Goal: Check status: Check status

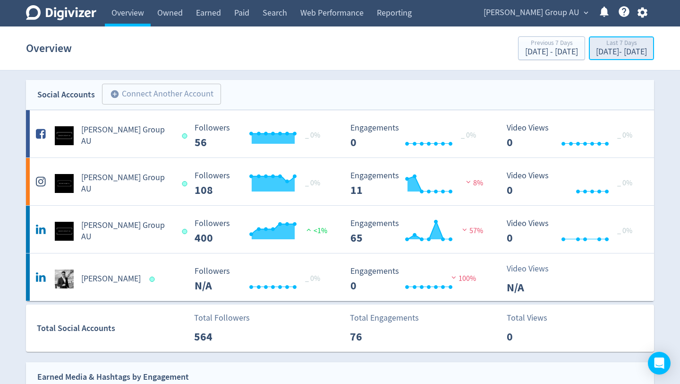
click at [596, 48] on div "[DATE] - [DATE]" at bounding box center [621, 52] width 51 height 9
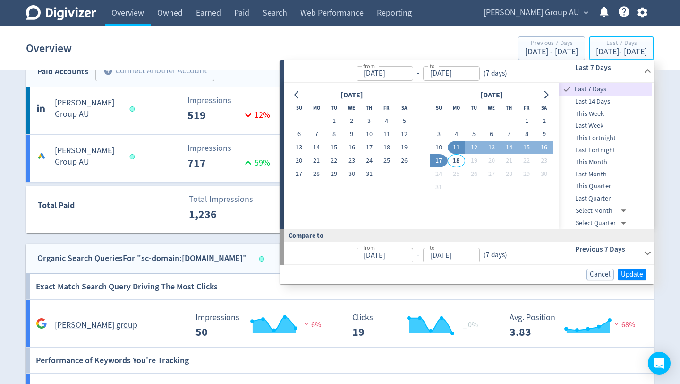
scroll to position [348, 0]
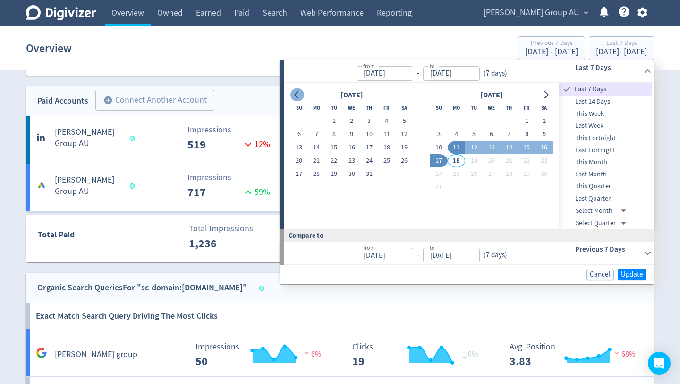
click at [299, 92] on icon "Go to previous month" at bounding box center [297, 95] width 8 height 8
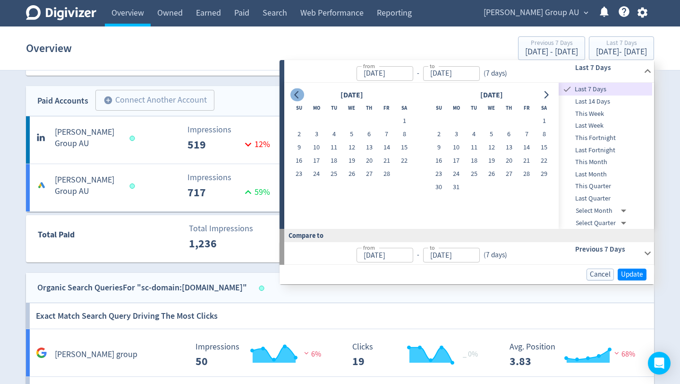
click at [299, 92] on icon "Go to previous month" at bounding box center [297, 95] width 8 height 8
click at [333, 120] on button "1" at bounding box center [333, 120] width 17 height 13
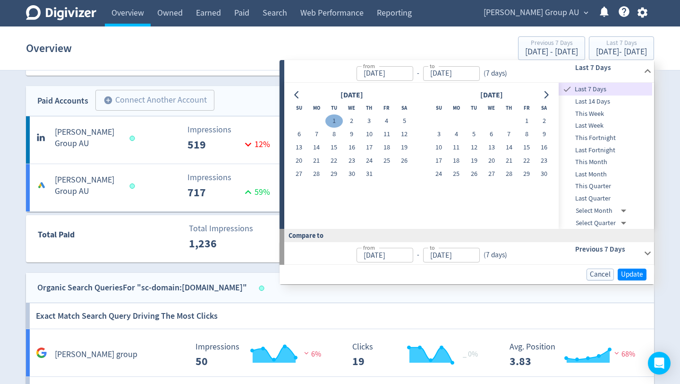
type input "[DATE]"
click at [547, 96] on icon "Go to next month" at bounding box center [547, 95] width 4 height 8
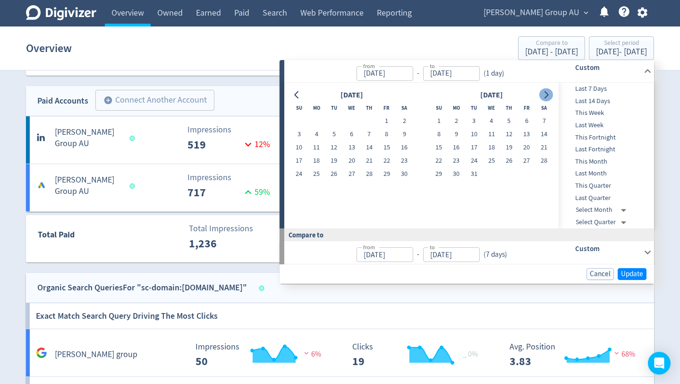
click at [547, 96] on icon "Go to next month" at bounding box center [547, 95] width 4 height 8
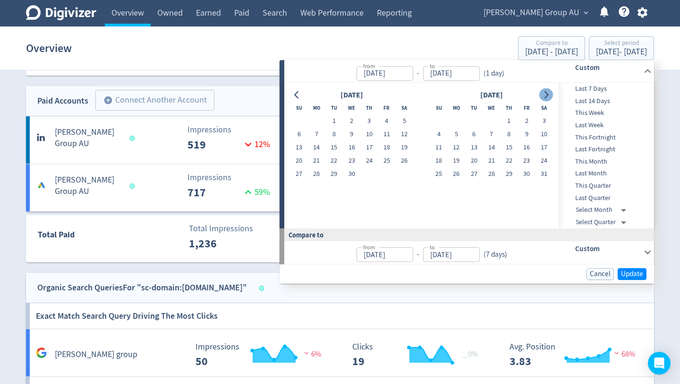
click at [547, 96] on icon "Go to next month" at bounding box center [547, 95] width 4 height 8
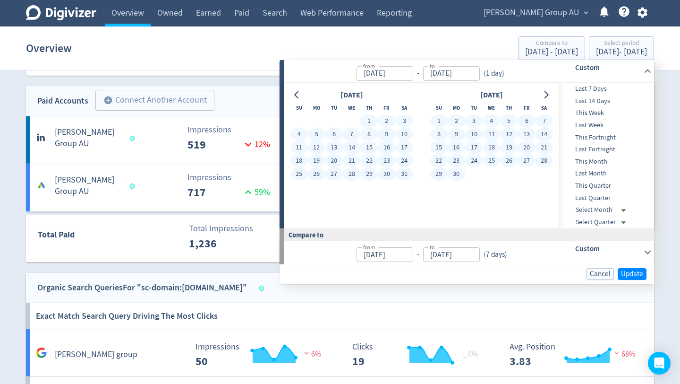
click at [456, 175] on button "30" at bounding box center [456, 173] width 17 height 13
type input "[DATE]"
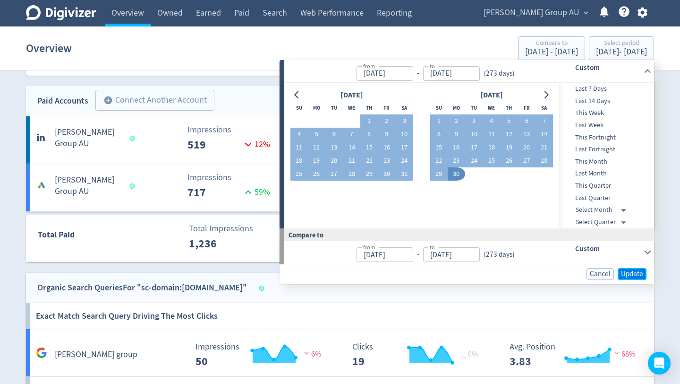
click at [630, 274] on span "Update" at bounding box center [632, 273] width 22 height 7
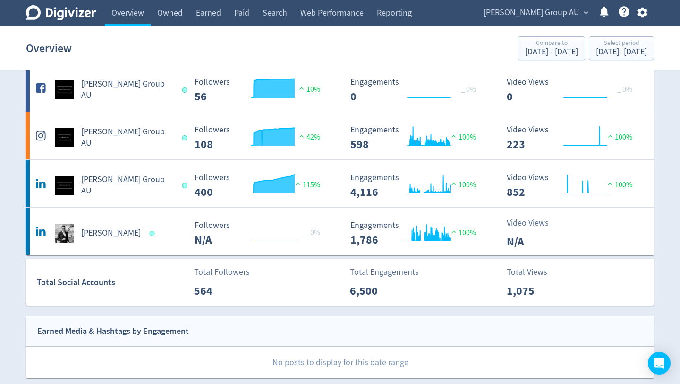
scroll to position [0, 0]
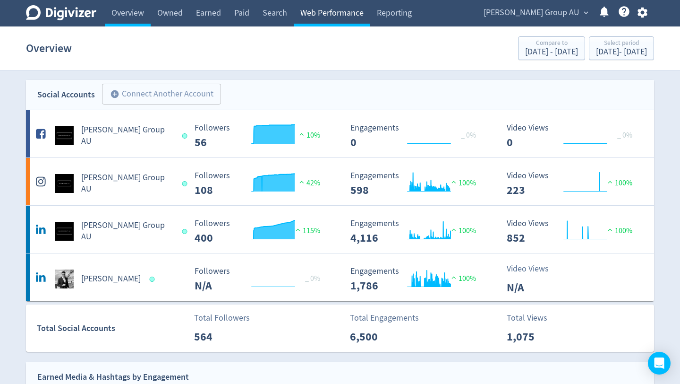
click at [322, 12] on link "Web Performance" at bounding box center [332, 13] width 77 height 26
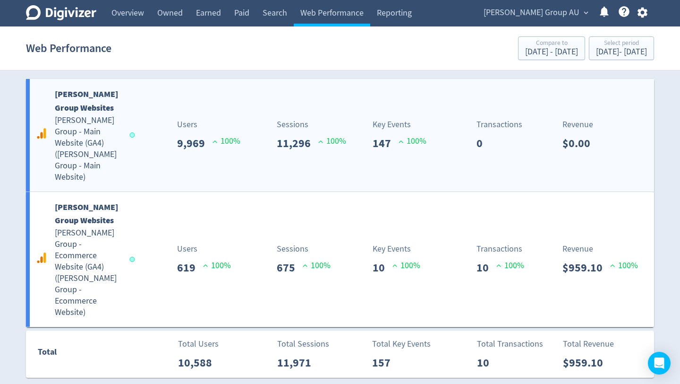
click at [95, 136] on h5 "[PERSON_NAME] Group - Main Website (GA4) ( [PERSON_NAME] Group - Main Website )" at bounding box center [88, 149] width 66 height 68
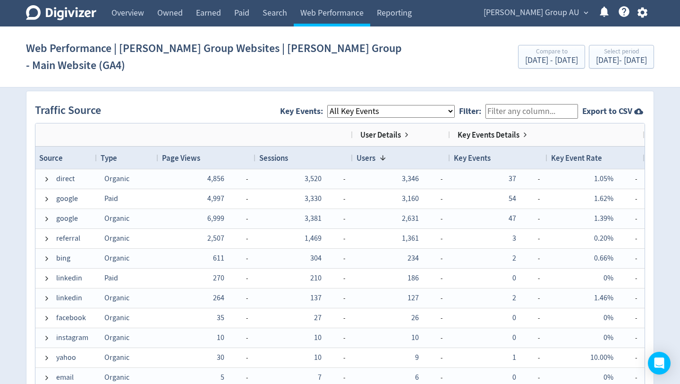
click at [665, 222] on div "Digivizer Logo [PERSON_NAME] Logo Overview Owned Earned Paid Search Web Perform…" at bounding box center [340, 77] width 680 height 1393
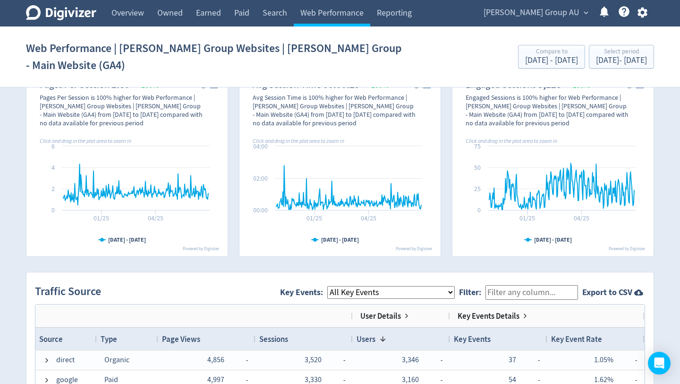
scroll to position [346, 0]
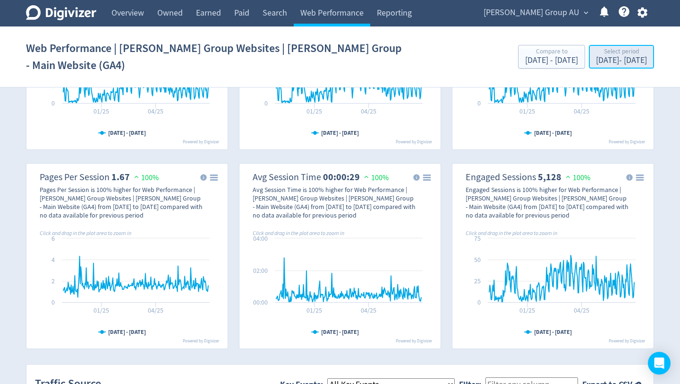
click at [611, 48] on div "Select period" at bounding box center [621, 52] width 51 height 8
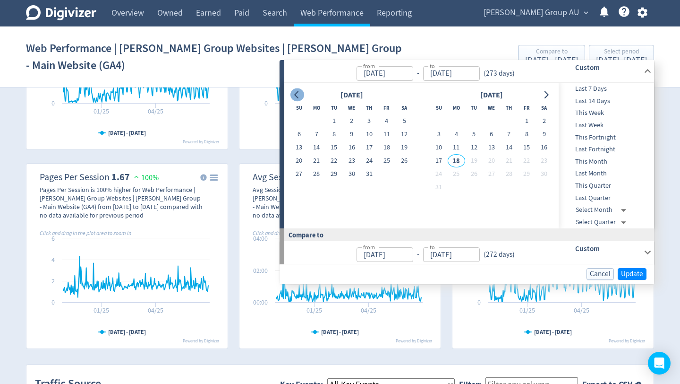
click at [301, 95] on button "Go to previous month" at bounding box center [297, 94] width 14 height 13
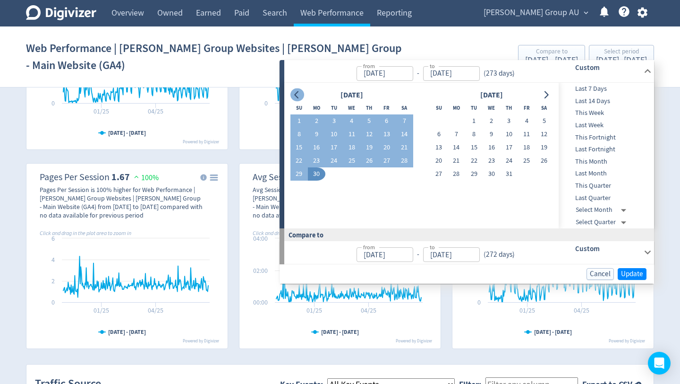
click at [301, 95] on button "Go to previous month" at bounding box center [297, 94] width 14 height 13
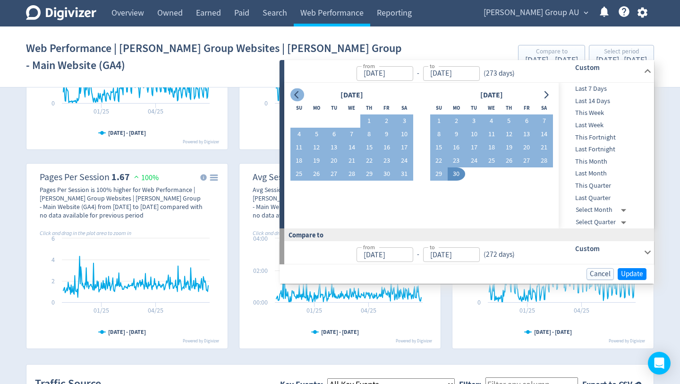
click at [301, 95] on button "Go to previous month" at bounding box center [297, 94] width 14 height 13
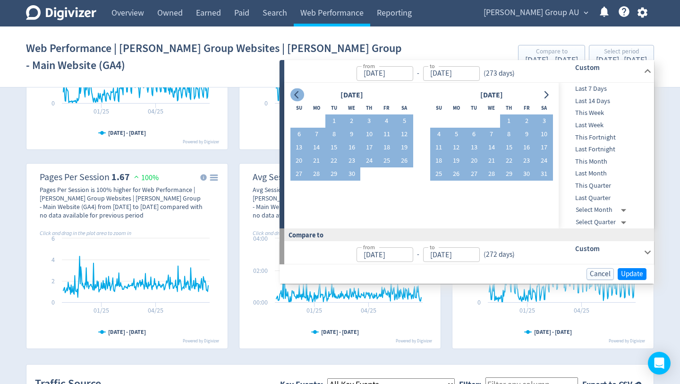
click at [301, 95] on button "Go to previous month" at bounding box center [297, 94] width 14 height 13
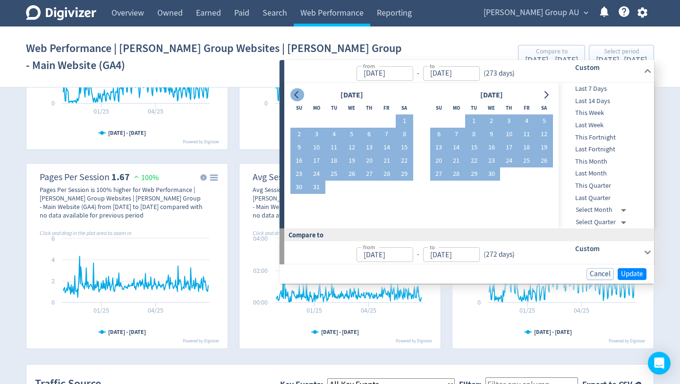
click at [301, 95] on button "Go to previous month" at bounding box center [297, 94] width 14 height 13
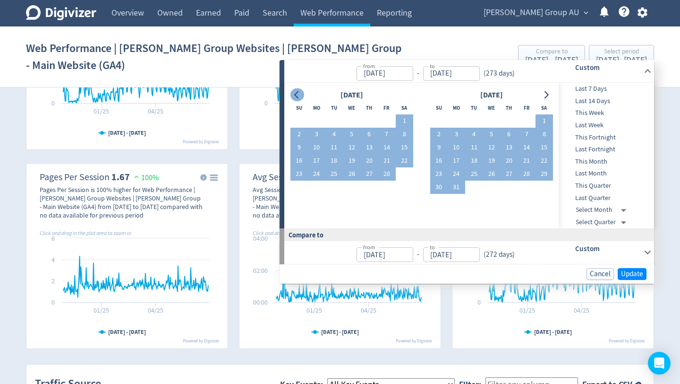
click at [301, 95] on button "Go to previous month" at bounding box center [297, 94] width 14 height 13
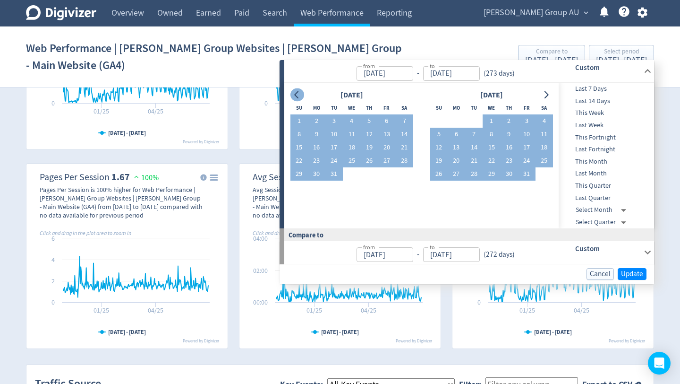
click at [301, 95] on button "Go to previous month" at bounding box center [297, 94] width 14 height 13
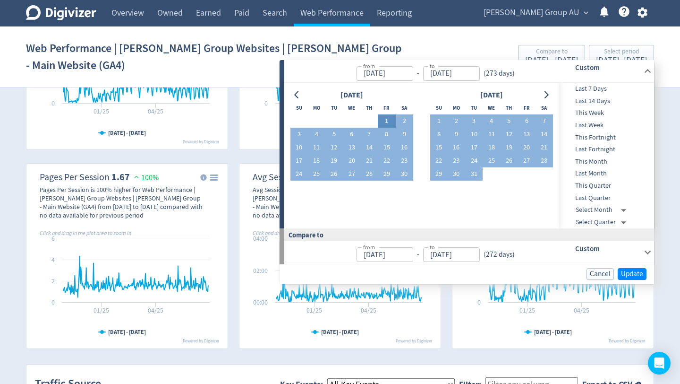
click at [389, 121] on button "1" at bounding box center [386, 120] width 17 height 13
type input "[DATE]"
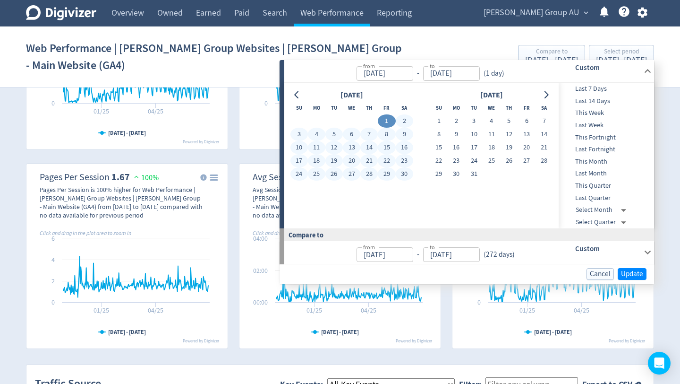
click at [401, 173] on button "30" at bounding box center [404, 173] width 17 height 13
type input "[DATE]"
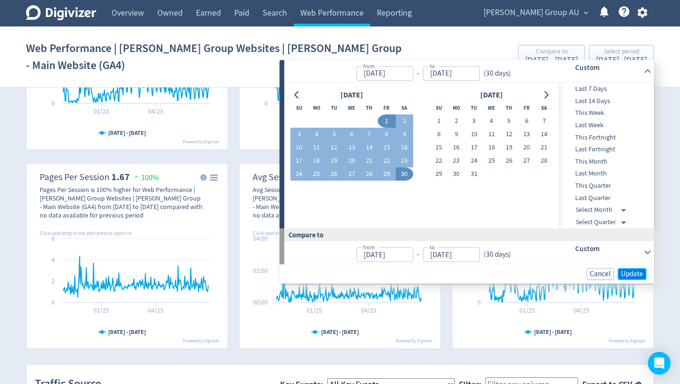
click at [632, 273] on span "Update" at bounding box center [632, 273] width 22 height 7
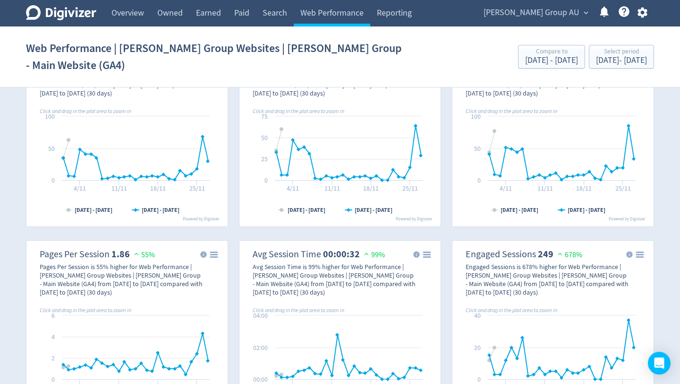
scroll to position [0, 0]
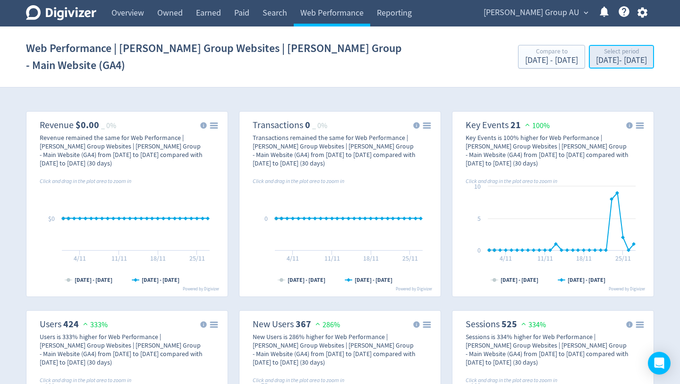
click at [603, 56] on div "[DATE] - [DATE]" at bounding box center [621, 60] width 51 height 9
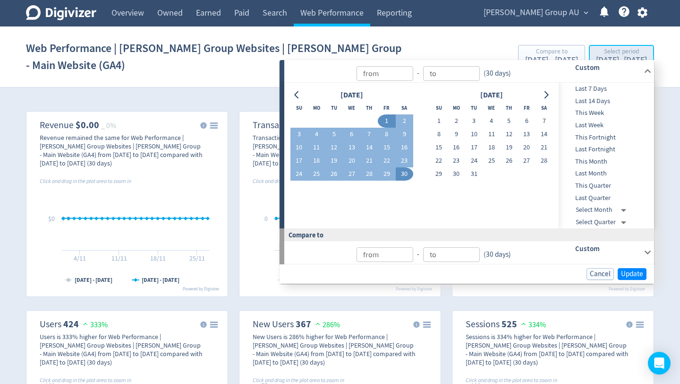
type input "[DATE]"
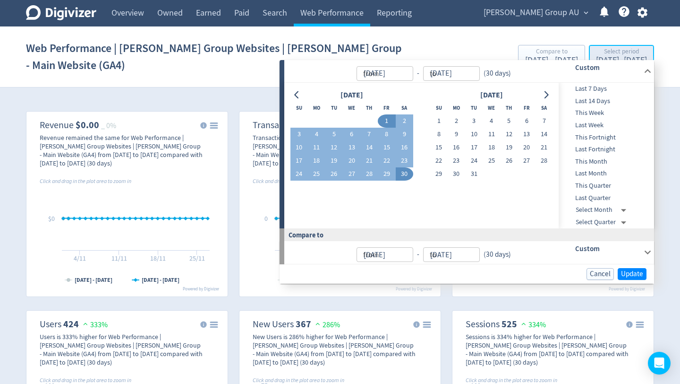
type input "[DATE]"
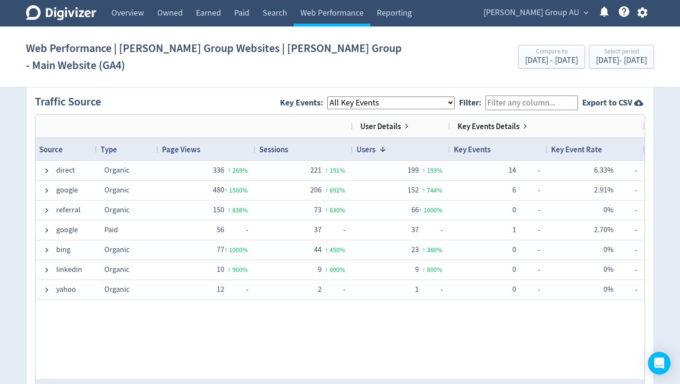
scroll to position [626, 0]
click at [125, 13] on link "Overview" at bounding box center [128, 13] width 46 height 26
